Goal: Task Accomplishment & Management: Use online tool/utility

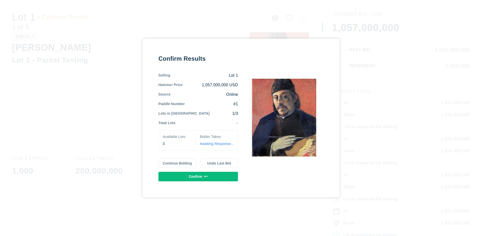
click at [177, 163] on button "Continue Bidding" at bounding box center [177, 164] width 38 height 10
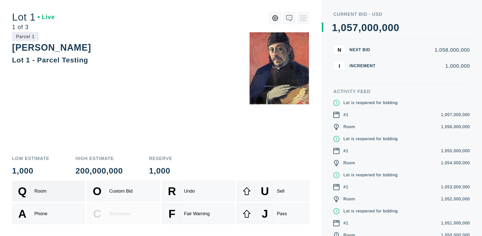
click at [48, 191] on div "Q Room" at bounding box center [48, 191] width 68 height 16
